Goal: Task Accomplishment & Management: Use online tool/utility

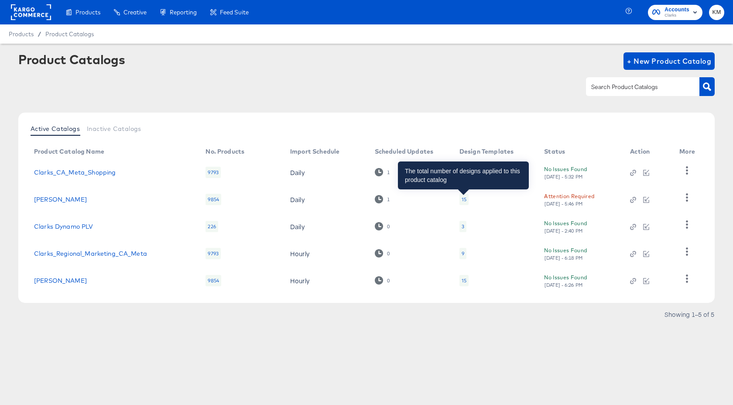
click at [465, 199] on div "15" at bounding box center [464, 199] width 5 height 7
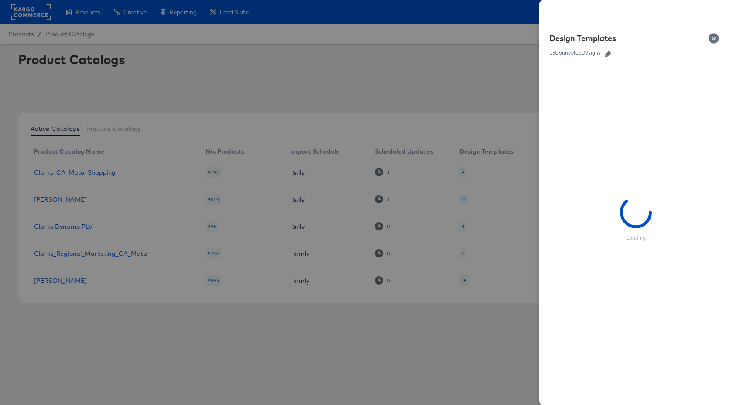
click at [440, 83] on div at bounding box center [366, 202] width 733 height 405
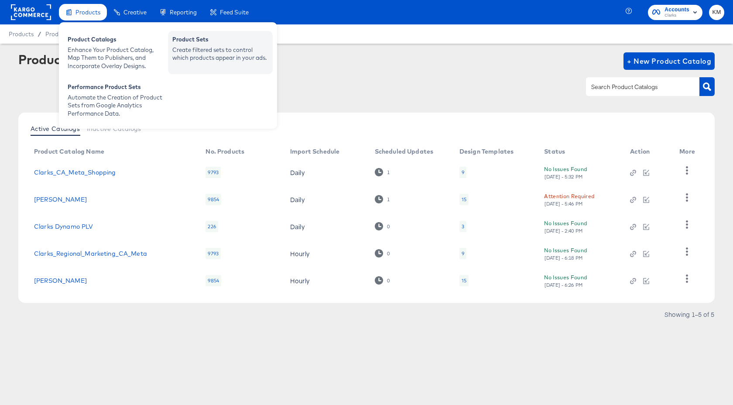
click at [213, 52] on div "Create filtered sets to control which products appear in your ads." at bounding box center [220, 54] width 96 height 16
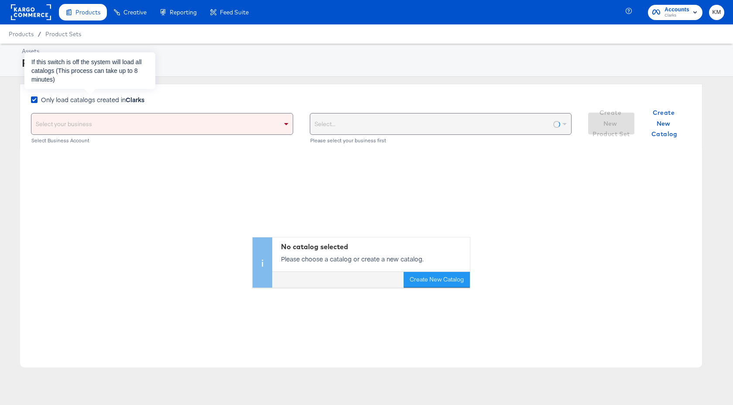
click at [47, 98] on span "Only load catalogs created in Clarks" at bounding box center [92, 99] width 103 height 9
click at [0, 0] on input "Only load catalogs created in Clarks" at bounding box center [0, 0] width 0 height 0
click at [62, 120] on div "Select your business" at bounding box center [161, 123] width 261 height 21
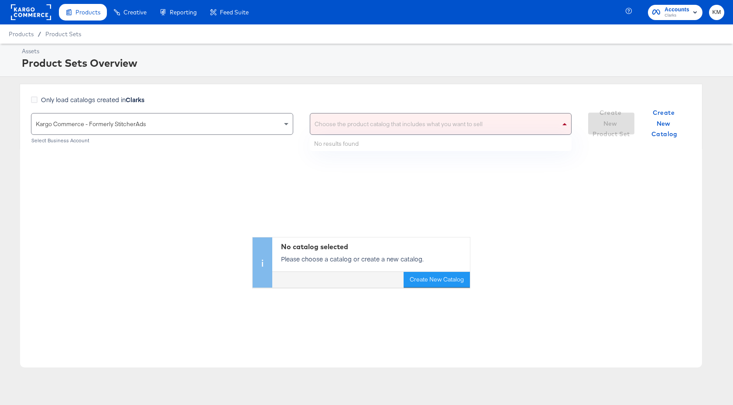
click at [346, 125] on div "Choose the product catalog that includes what you want to sell" at bounding box center [440, 123] width 261 height 21
type input "clarks us"
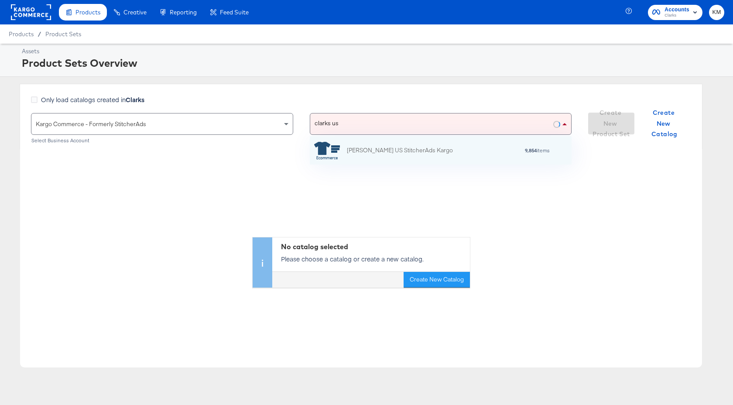
scroll to position [28, 262]
click at [353, 151] on div "[PERSON_NAME] US StitcherAds Kargo" at bounding box center [400, 150] width 106 height 9
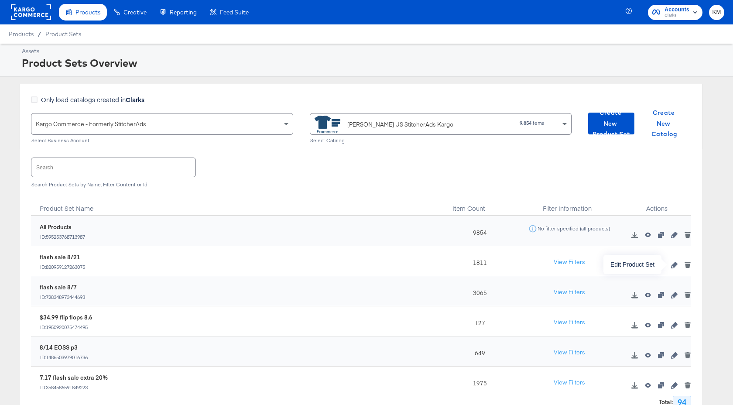
click at [674, 265] on icon "button" at bounding box center [674, 265] width 6 height 6
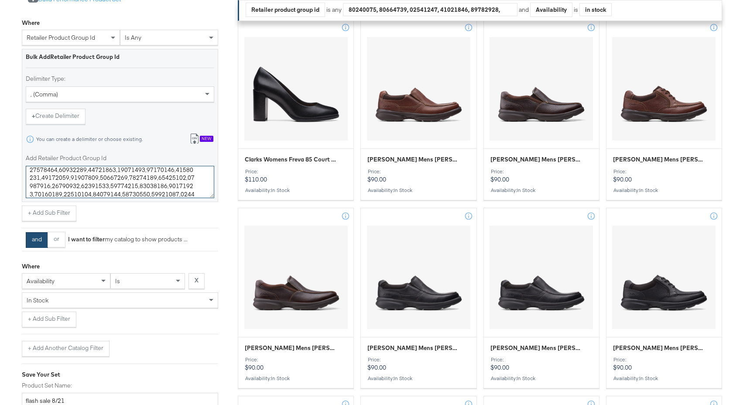
scroll to position [632, 0]
drag, startPoint x: 29, startPoint y: 174, endPoint x: 221, endPoint y: 211, distance: 195.2
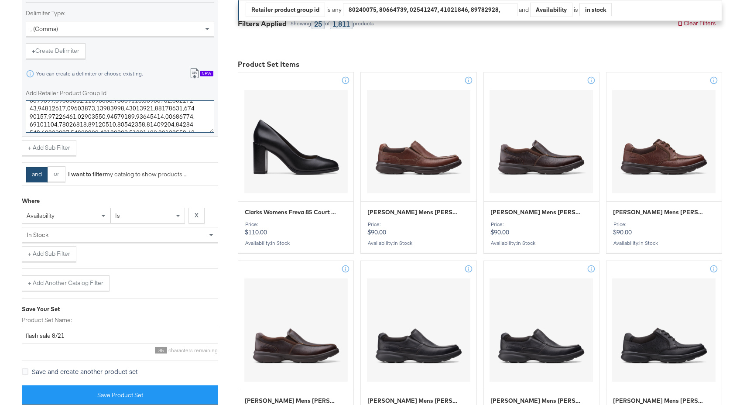
scroll to position [0, 0]
